Goal: Find specific page/section: Find specific page/section

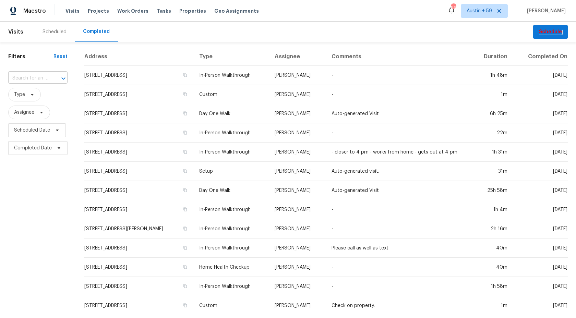
click at [55, 81] on div at bounding box center [59, 79] width 18 height 10
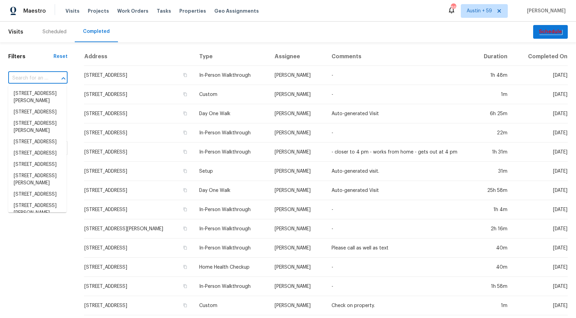
click at [55, 81] on div at bounding box center [59, 79] width 18 height 10
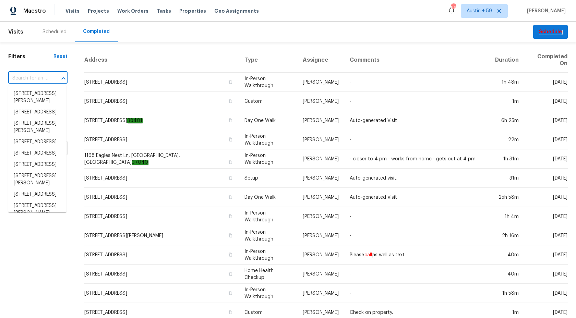
paste input "2223 Laurel Branch Way, Houston, TX 77014"
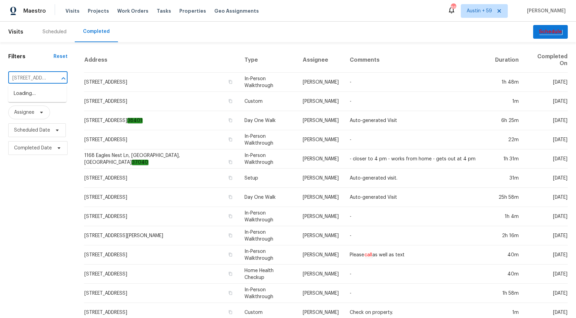
scroll to position [0, 160]
click at [41, 83] on input "2223 Laurel Branch Way, Houston, TX 770142223 Laurel Branch Way, Houston, TX 77…" at bounding box center [28, 78] width 40 height 11
click at [37, 80] on input "2223 Laurel Branch Way, Houston, TX 770142223 Laurel Branch Way, Houston, TX 77…" at bounding box center [28, 78] width 40 height 11
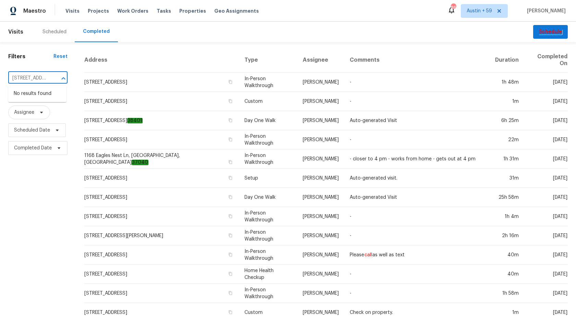
click at [37, 80] on input "2223 Laurel Branch Way, Houston, TX 770142223 Laurel Branch Way, Houston, TX 77…" at bounding box center [28, 78] width 40 height 11
paste input "text"
type input "2223 Laurel Branch Way, Houston, TX 77014"
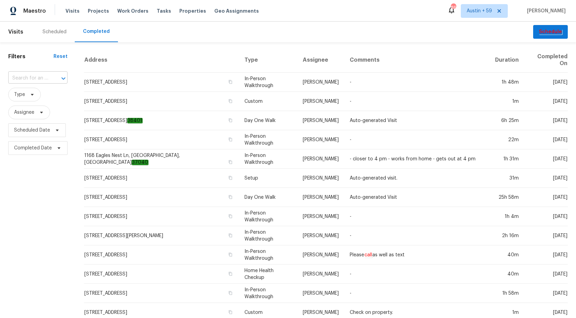
click at [42, 81] on input "text" at bounding box center [28, 78] width 40 height 11
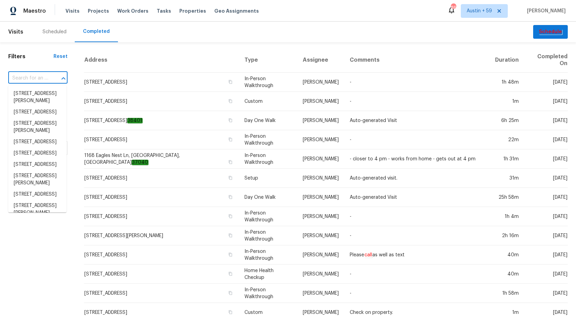
paste input "2223 Laurel Branch Way, Houston, TX 77014"
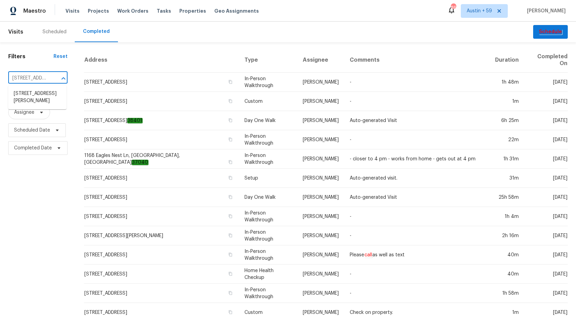
scroll to position [0, 62]
type input "2223 Laurel Branch Way, Houston, TX 77014"
click at [47, 90] on li "2223 Laurel Branch Way, Houston, TX 77014" at bounding box center [37, 97] width 58 height 19
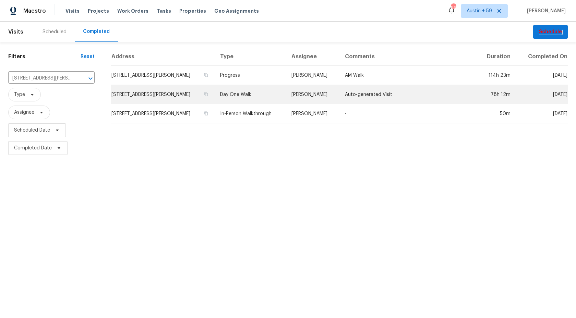
click at [248, 93] on td "Day One Walk" at bounding box center [250, 94] width 71 height 19
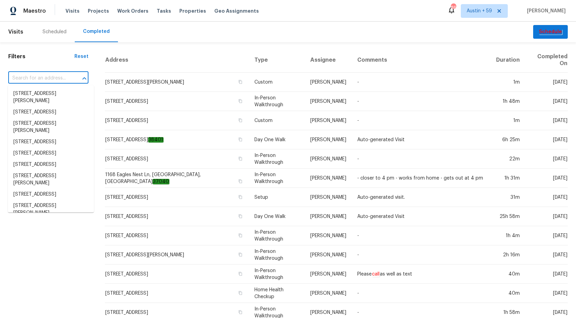
click at [29, 83] on input "text" at bounding box center [38, 78] width 61 height 11
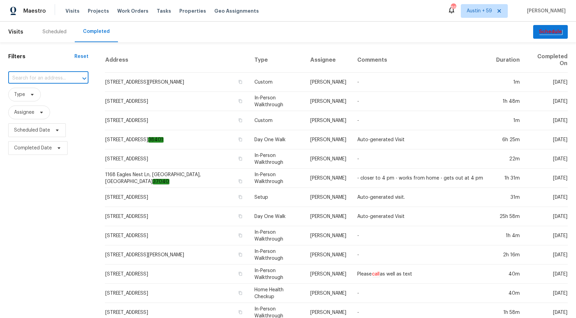
paste input "105 Redbay Ln, Clayton, NC 27527"
type input "105 Redbay Ln, Clayton, NC 27527"
click at [43, 94] on li "105 Redbay Ln, Clayton, NC 27527" at bounding box center [51, 93] width 86 height 11
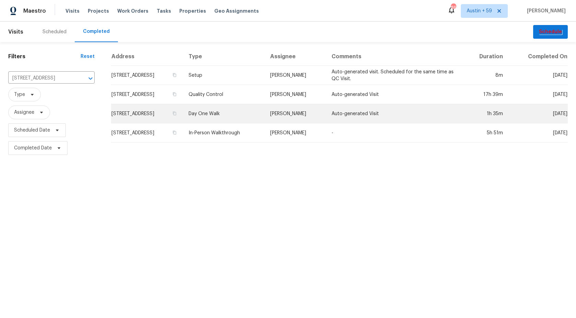
click at [177, 113] on td "105 Redbay Ln, Clayton, NC 27527" at bounding box center [147, 113] width 72 height 19
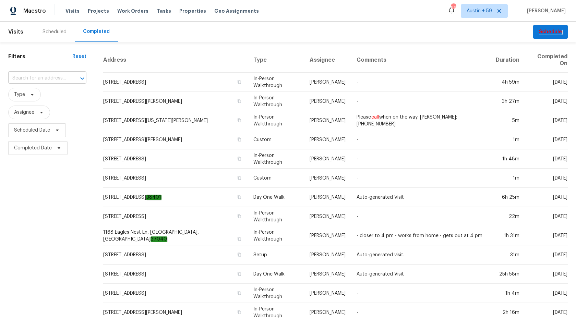
click at [32, 76] on input "text" at bounding box center [37, 78] width 59 height 11
paste input "[STREET_ADDRESS]"
type input "[STREET_ADDRESS]"
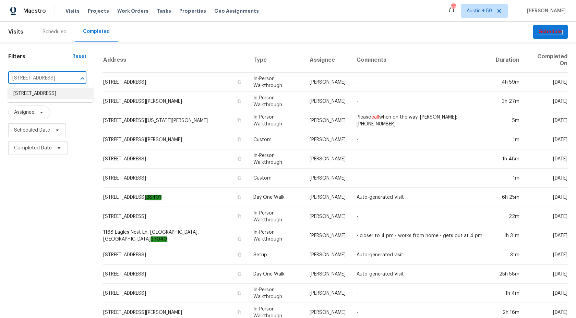
click at [47, 93] on li "[STREET_ADDRESS]" at bounding box center [50, 93] width 85 height 11
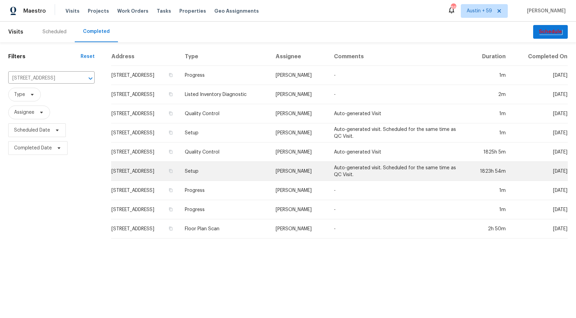
click at [170, 170] on td "[STREET_ADDRESS]" at bounding box center [145, 171] width 68 height 19
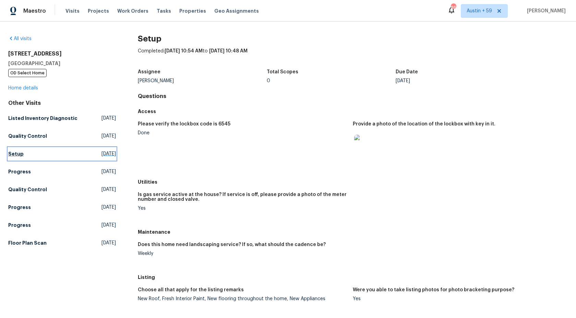
click at [20, 155] on h5 "Setup" at bounding box center [15, 154] width 15 height 7
